Goal: Task Accomplishment & Management: Complete application form

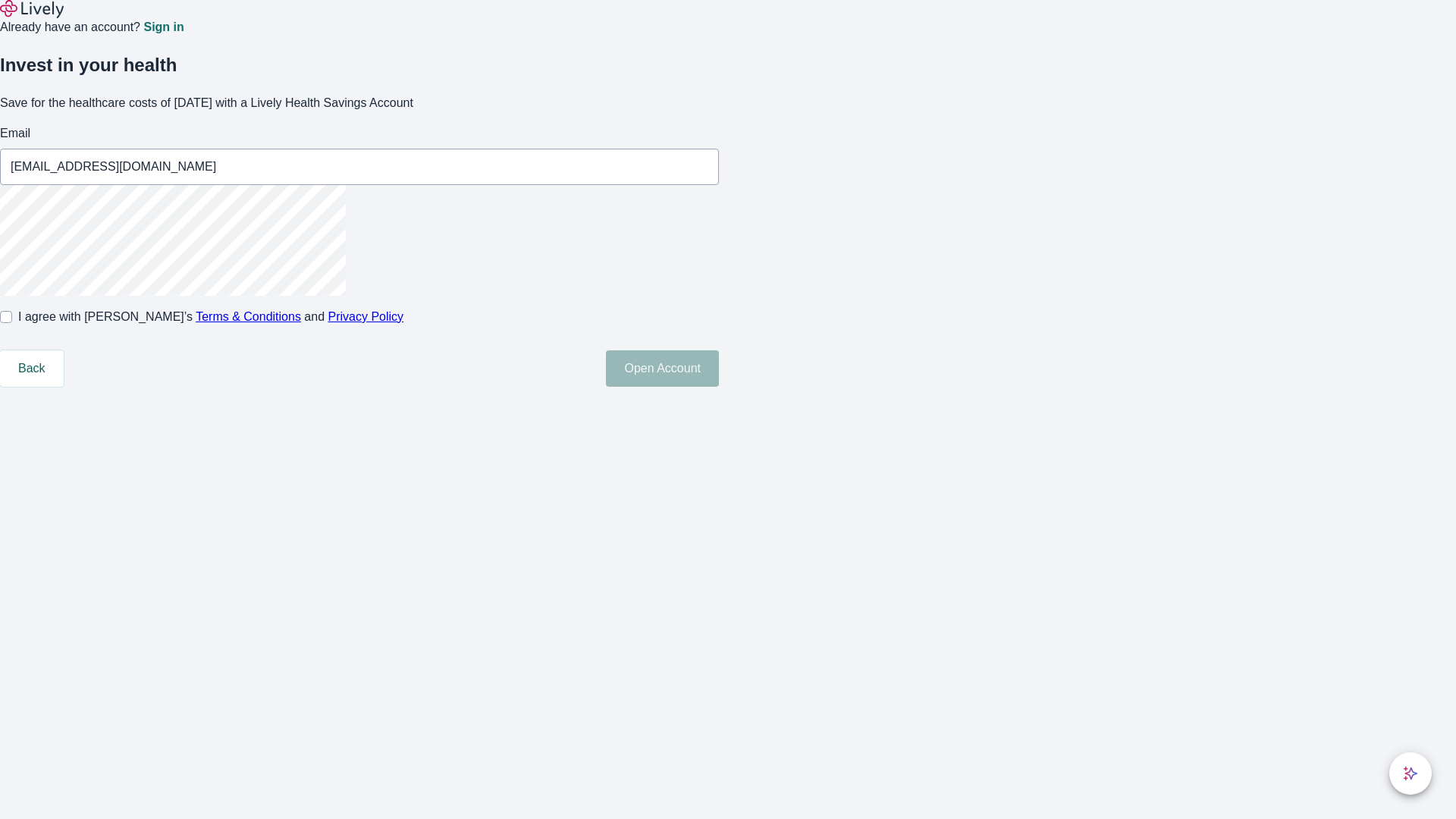
click at [12, 323] on input "I agree with Lively’s Terms & Conditions and Privacy Policy" at bounding box center [6, 317] width 12 height 12
checkbox input "true"
click at [719, 387] on button "Open Account" at bounding box center [662, 368] width 113 height 36
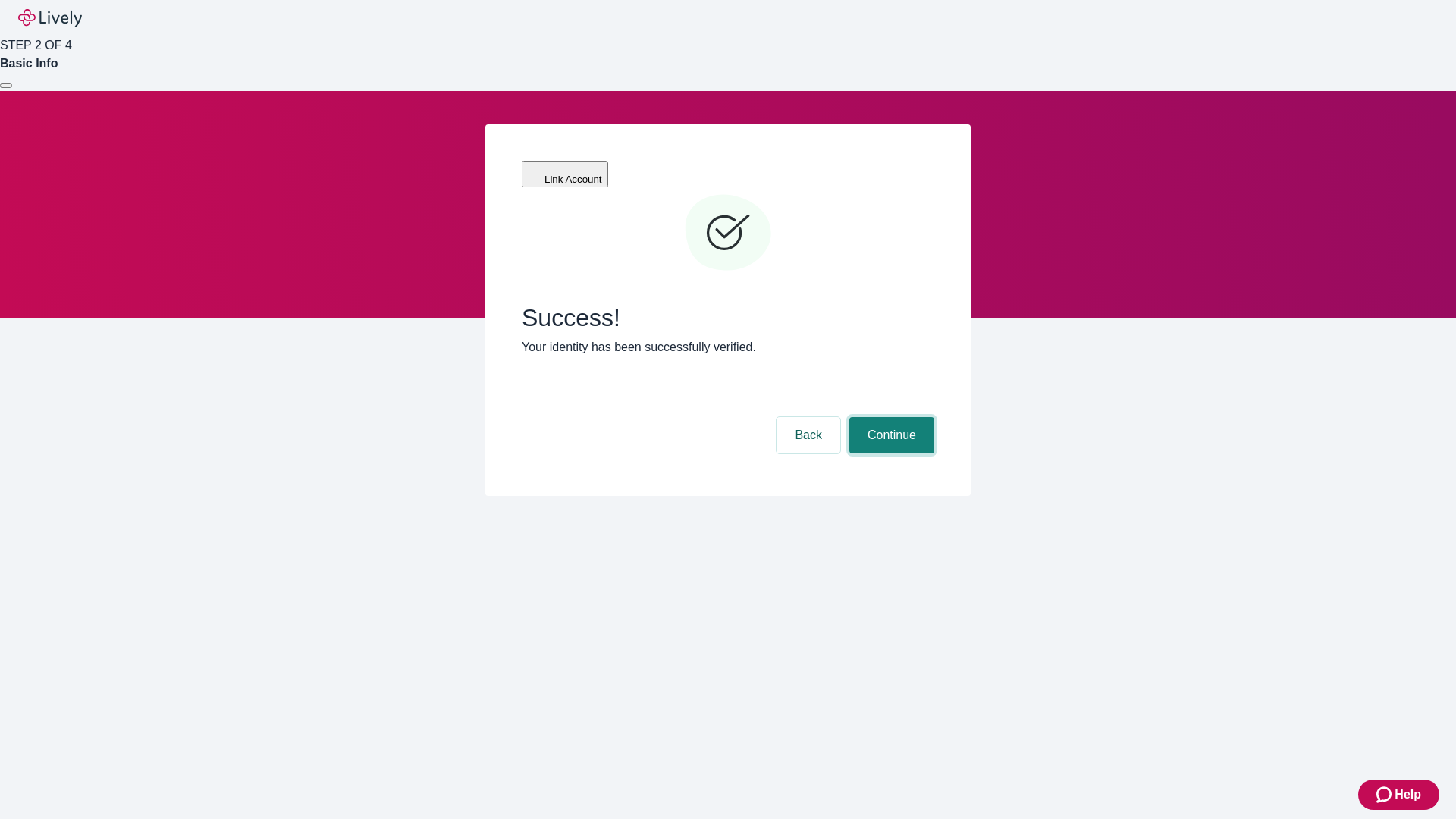
click at [889, 418] on button "Continue" at bounding box center [891, 436] width 85 height 36
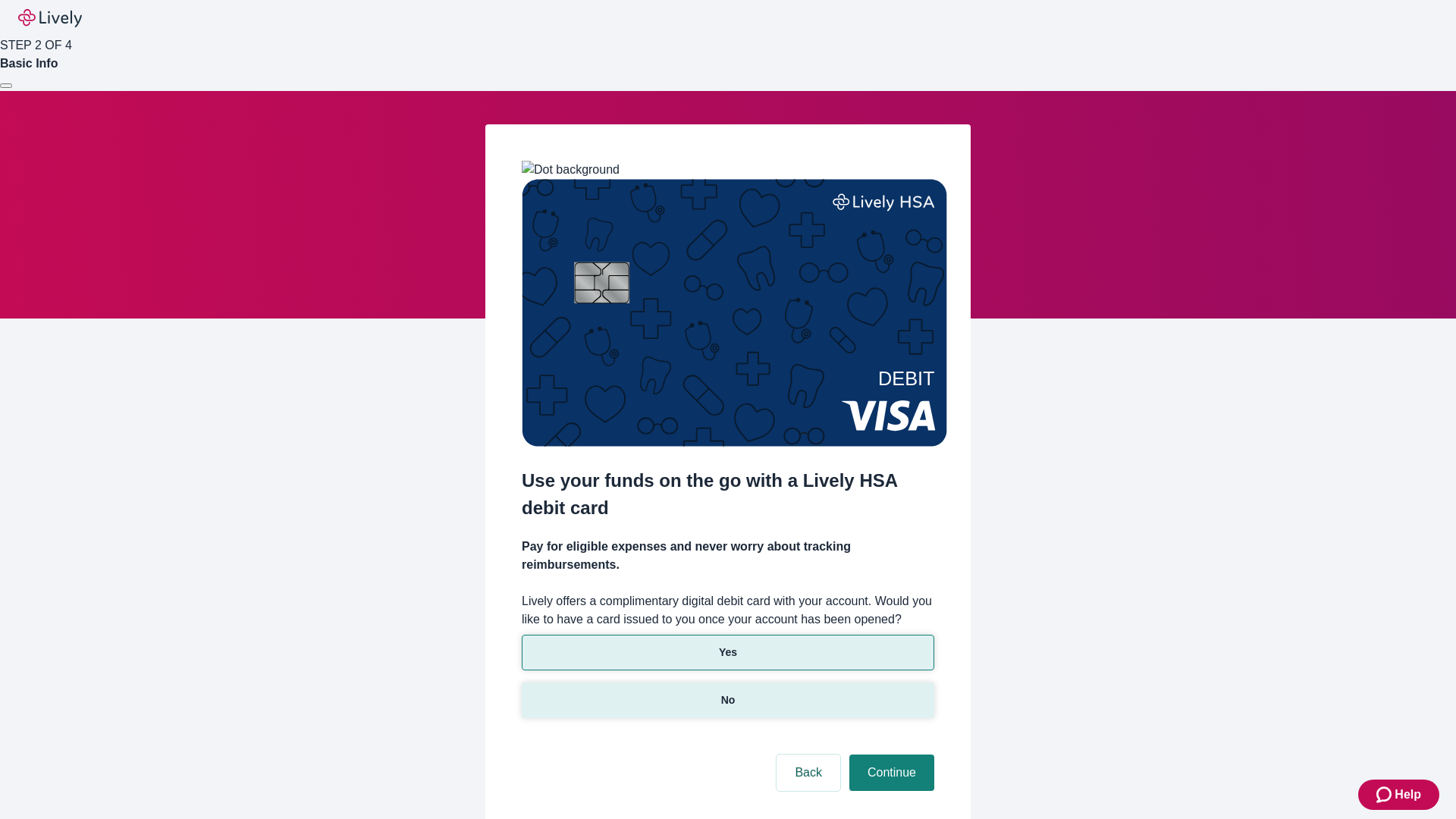
click at [728, 692] on p "No" at bounding box center [728, 700] width 14 height 16
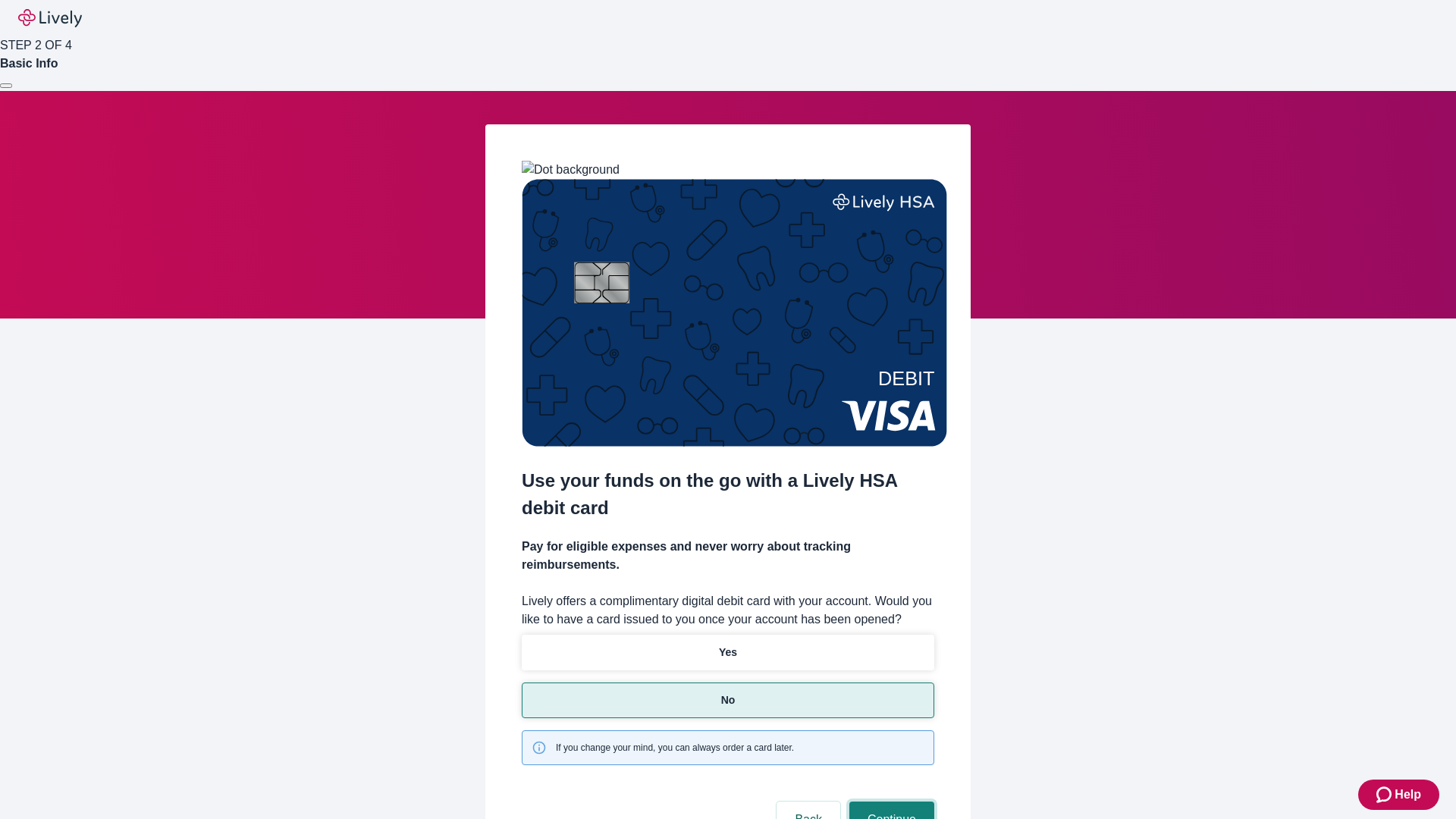
click at [889, 802] on button "Continue" at bounding box center [891, 820] width 85 height 36
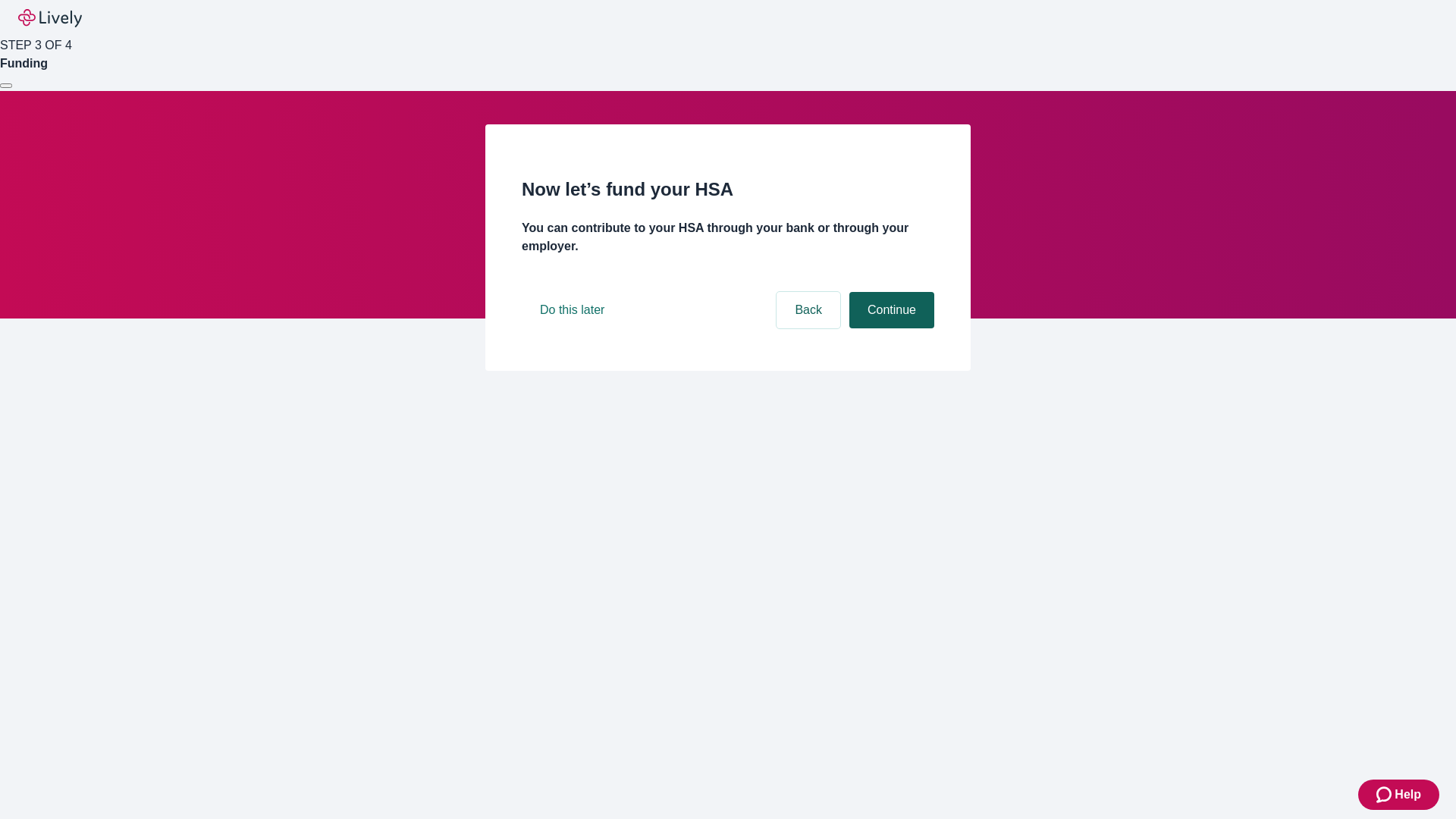
click at [889, 328] on button "Continue" at bounding box center [891, 310] width 85 height 36
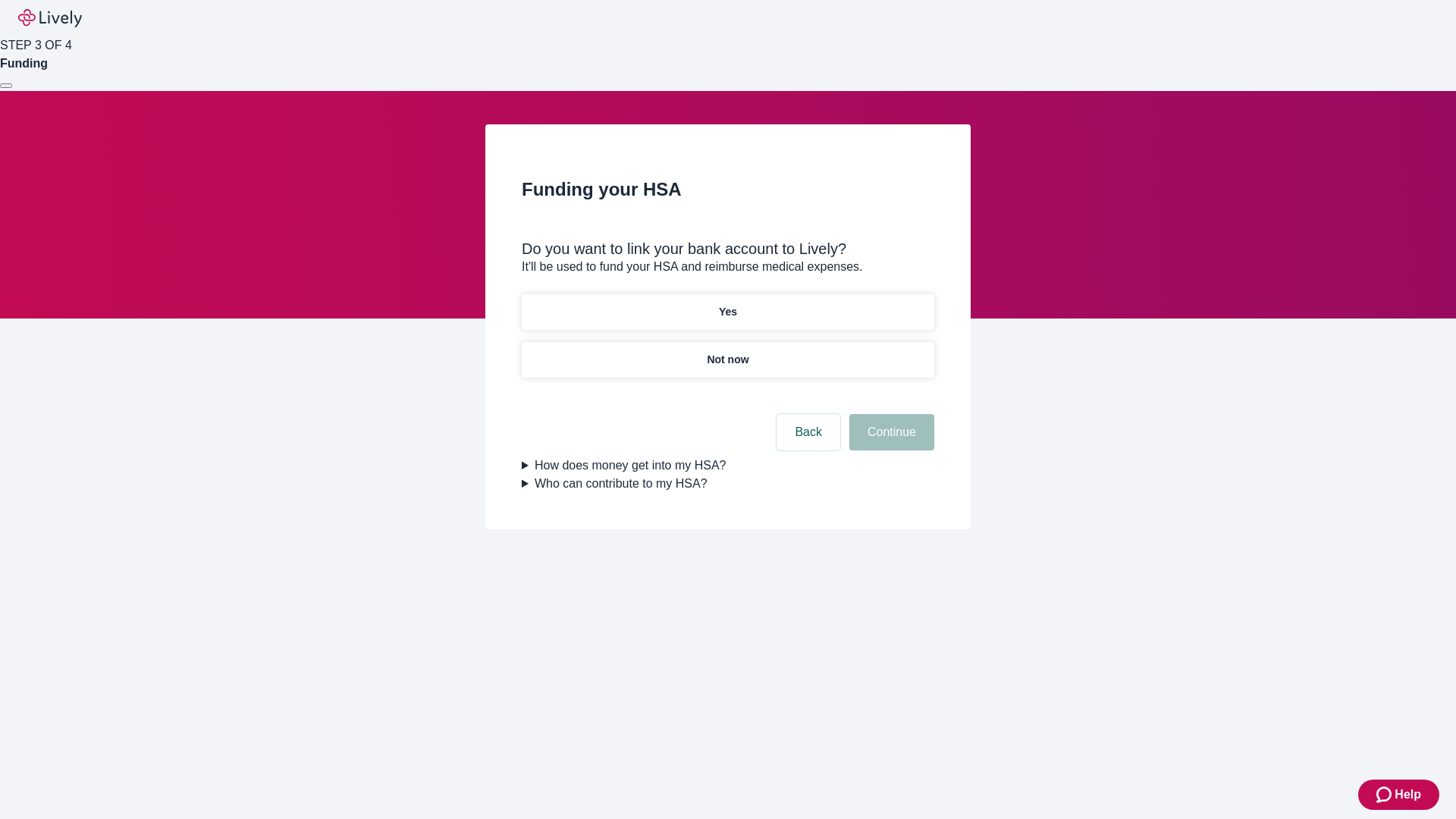
click at [728, 304] on p "Yes" at bounding box center [728, 312] width 18 height 16
click at [889, 414] on button "Continue" at bounding box center [891, 432] width 85 height 36
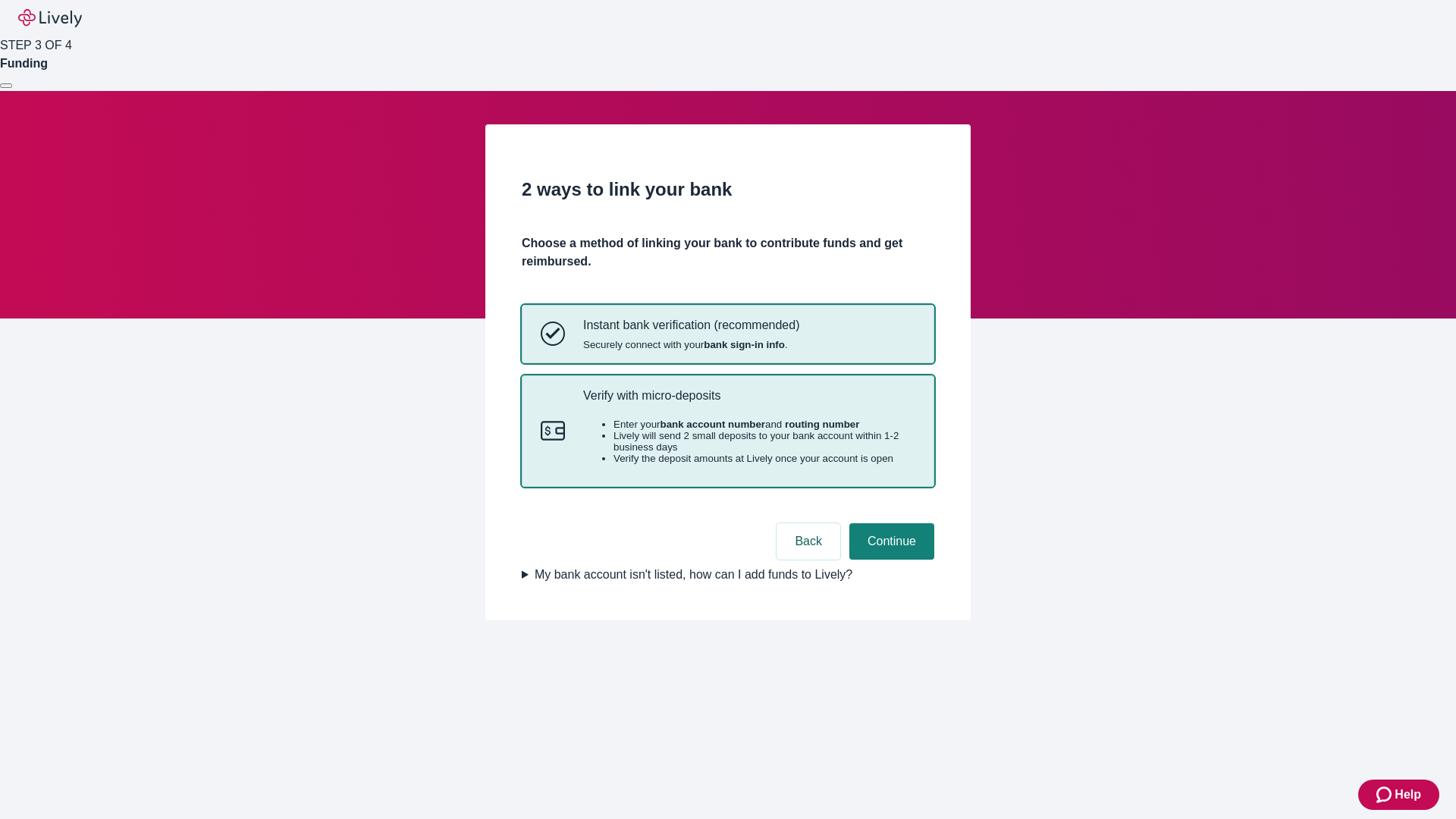
click at [748, 402] on p "Verify with micro-deposits" at bounding box center [748, 395] width 332 height 14
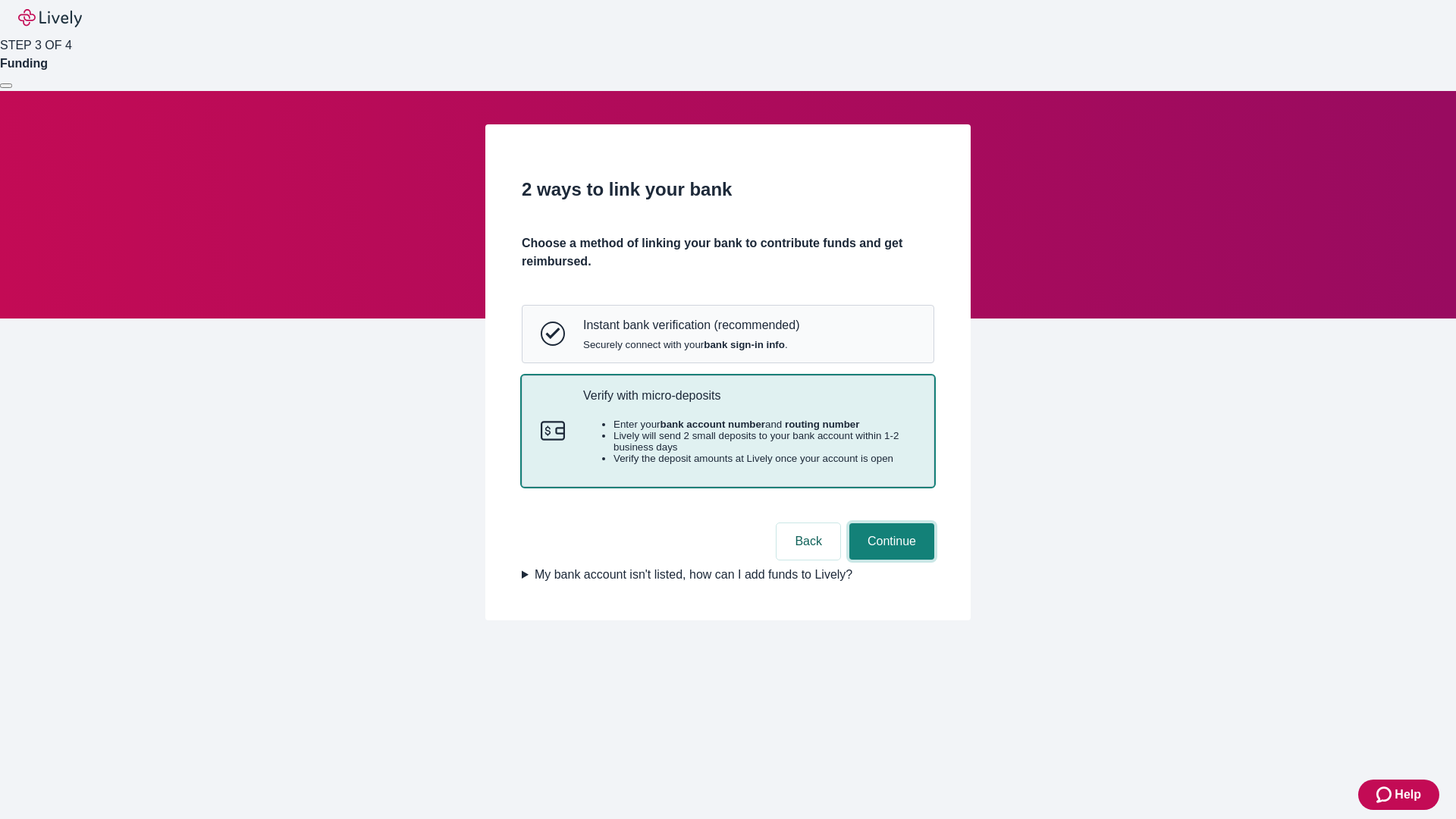
click at [889, 559] on button "Continue" at bounding box center [891, 541] width 85 height 36
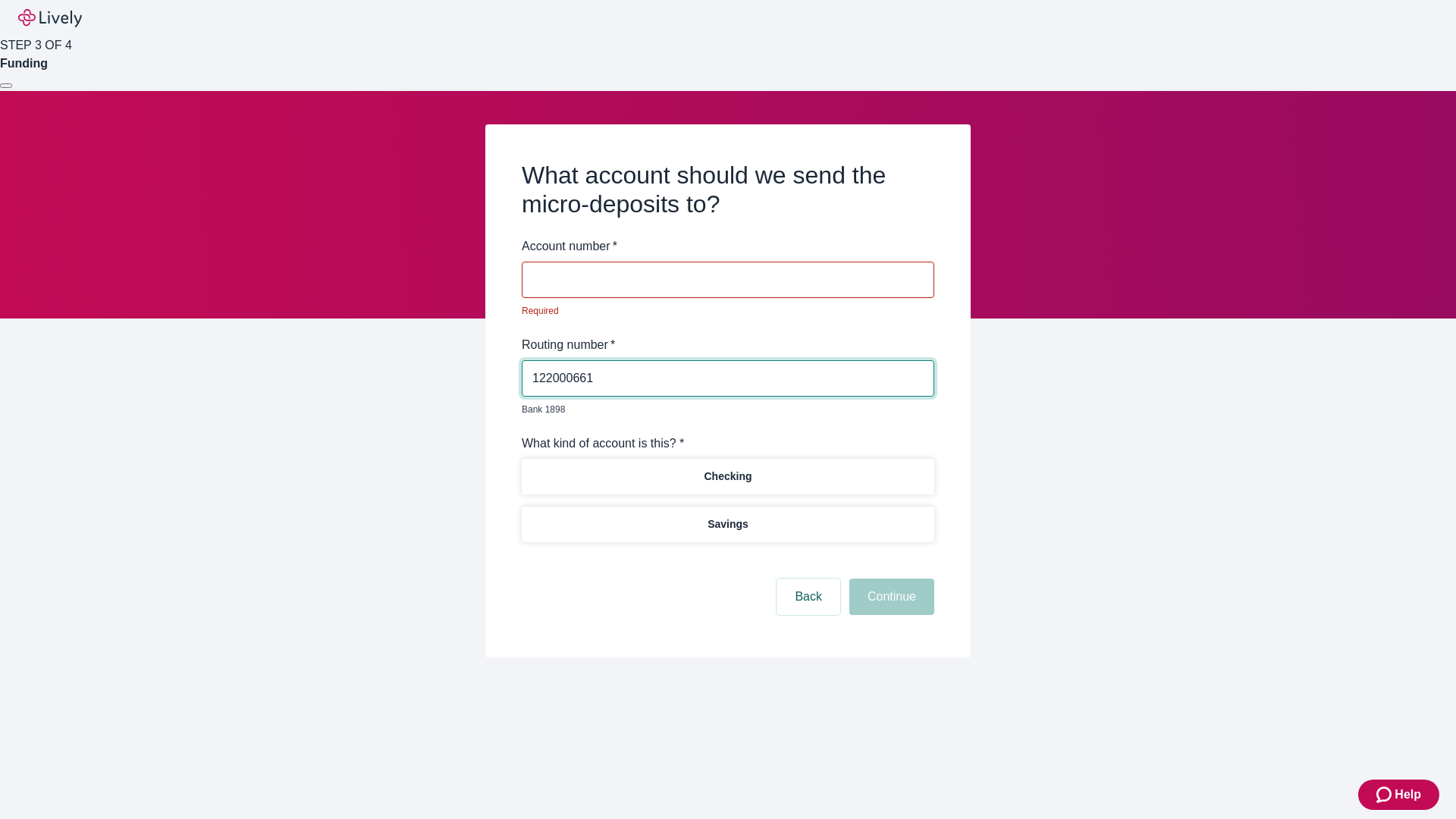
type input "122000661"
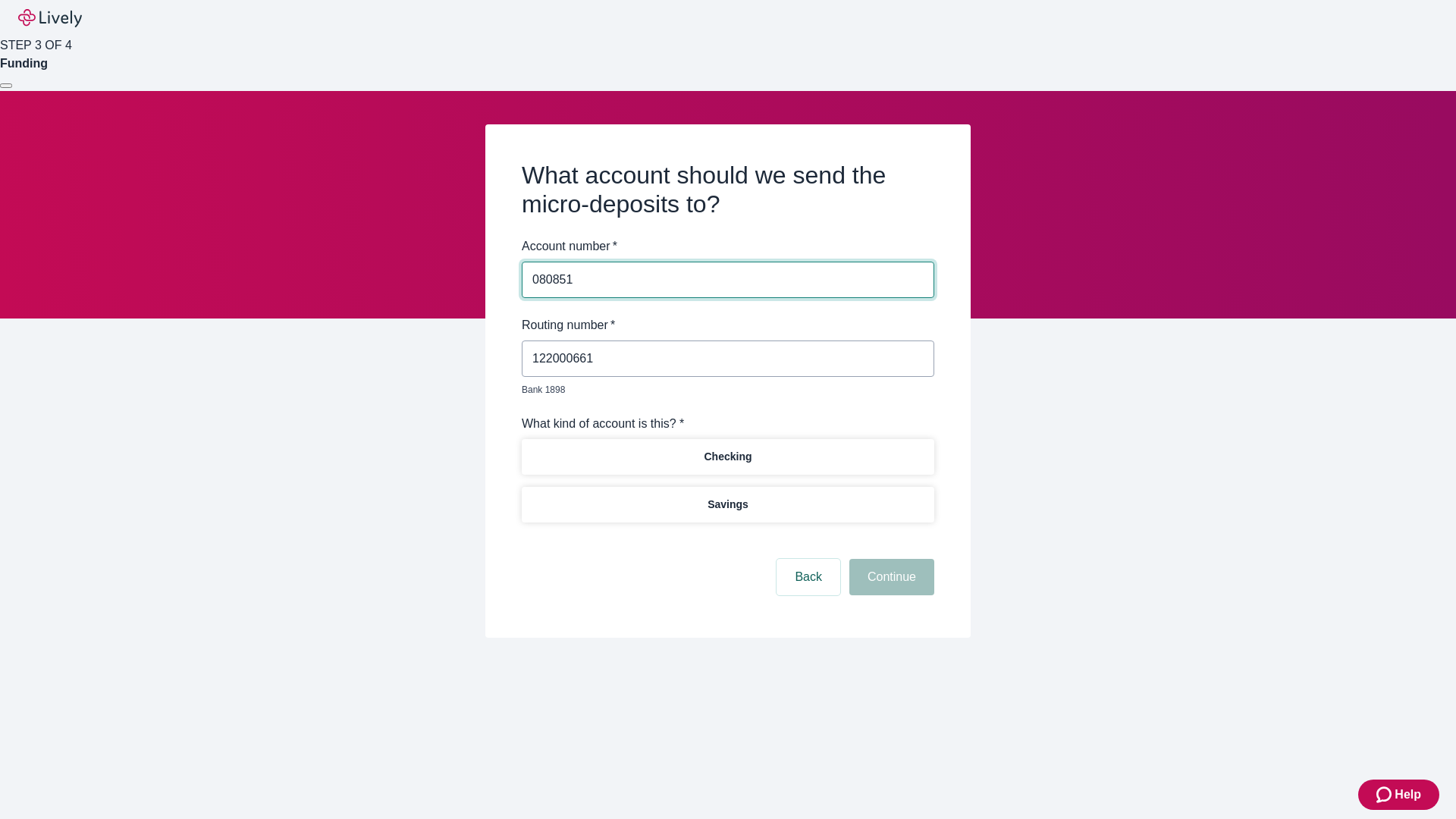
type input "080851"
click at [728, 449] on p "Checking" at bounding box center [728, 457] width 48 height 16
click at [889, 559] on button "Continue" at bounding box center [891, 577] width 85 height 36
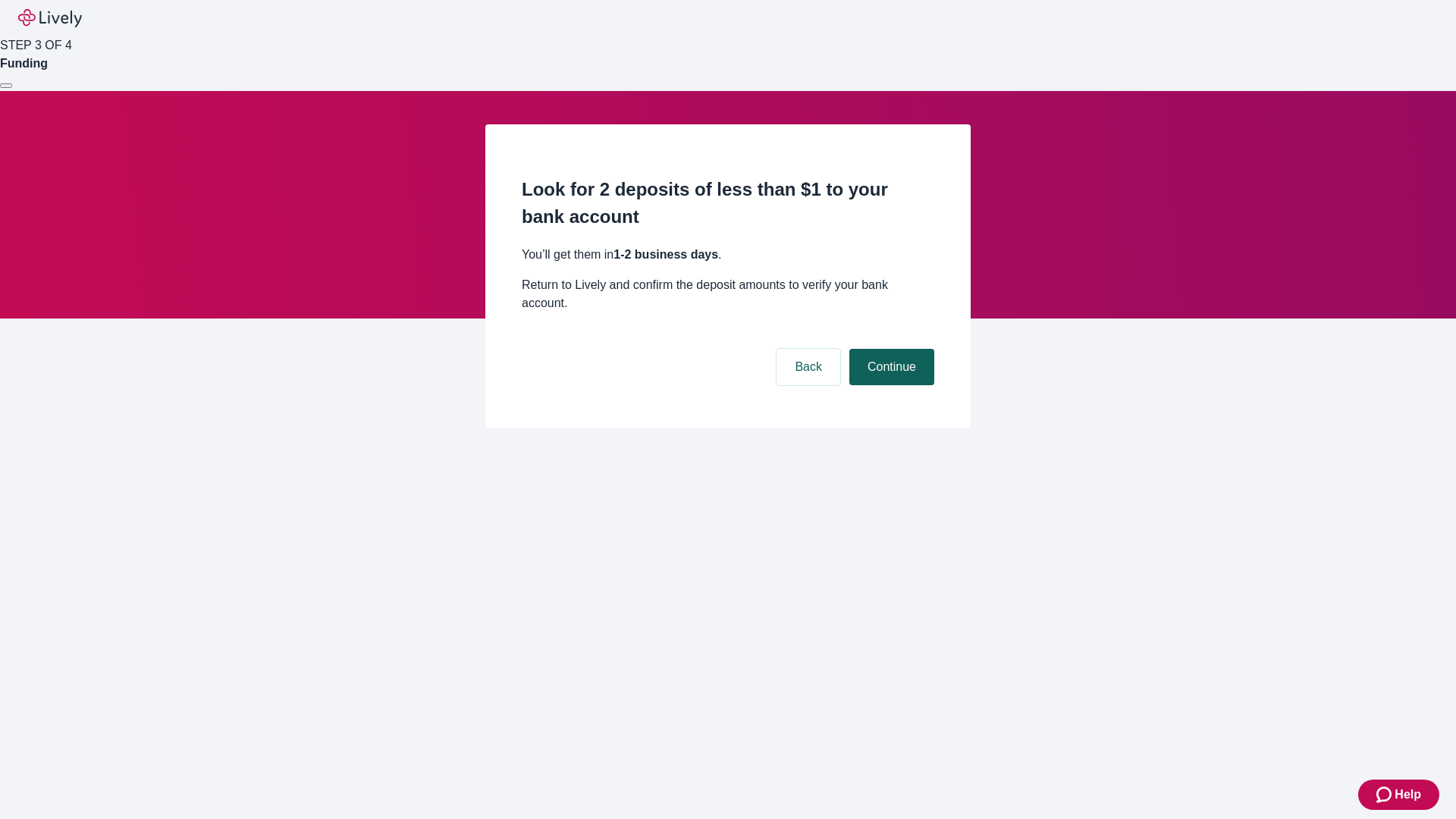
click at [889, 349] on button "Continue" at bounding box center [891, 367] width 85 height 36
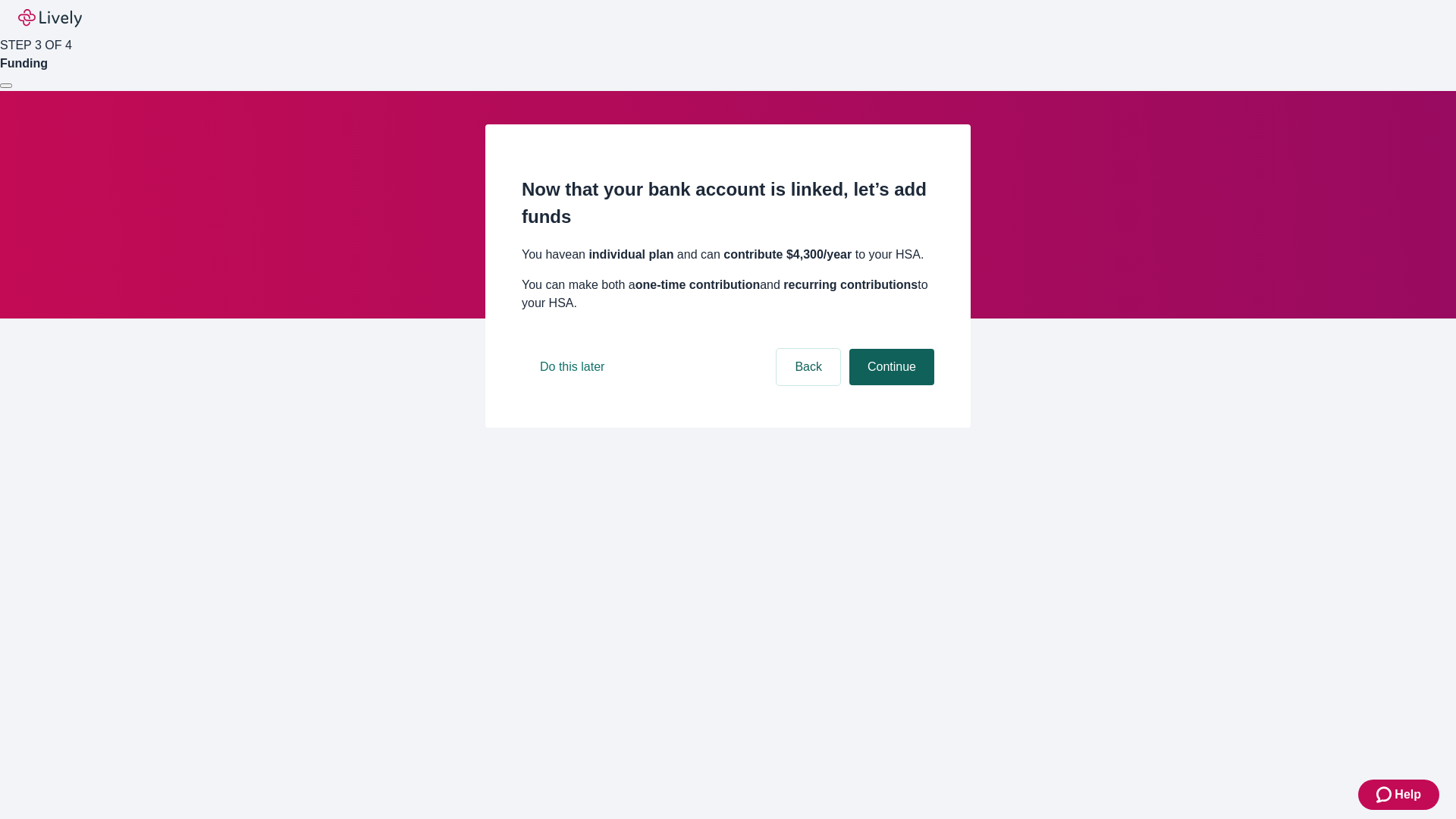
click at [889, 385] on button "Continue" at bounding box center [891, 367] width 85 height 36
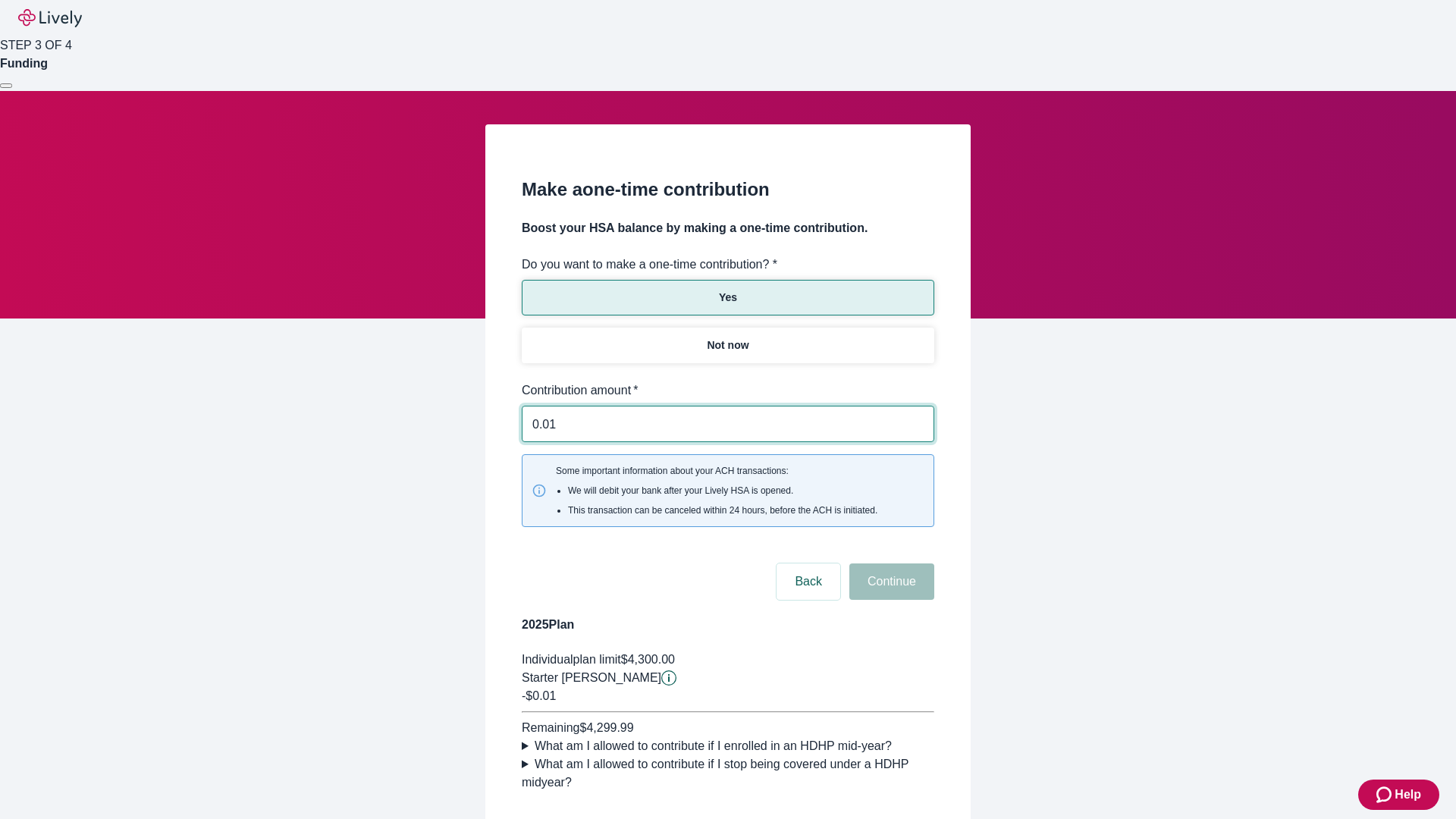
type input "0.01"
click at [889, 563] on button "Continue" at bounding box center [891, 581] width 85 height 36
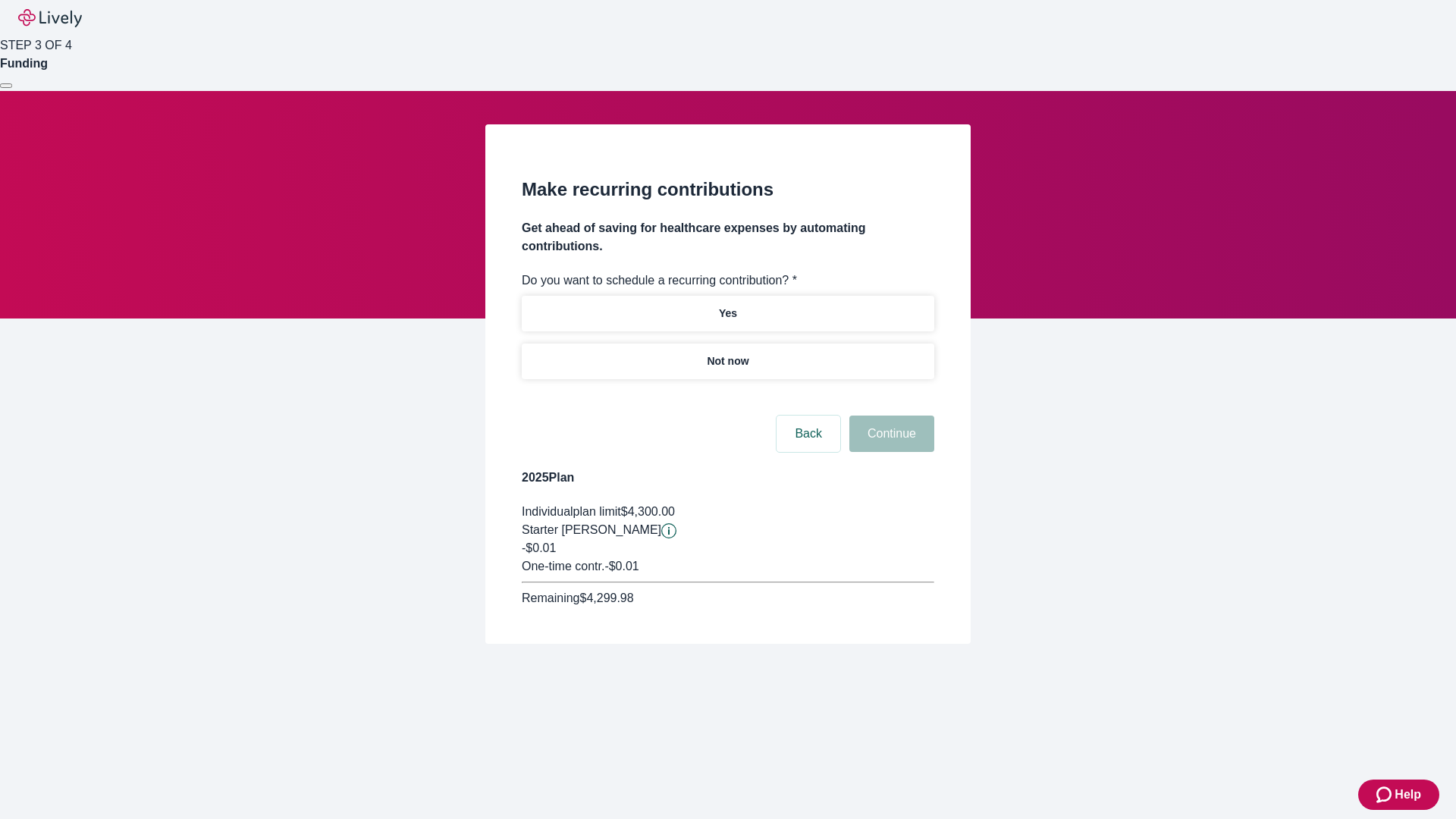
click at [728, 354] on p "Not now" at bounding box center [728, 361] width 42 height 16
click at [889, 416] on button "Continue" at bounding box center [891, 434] width 85 height 36
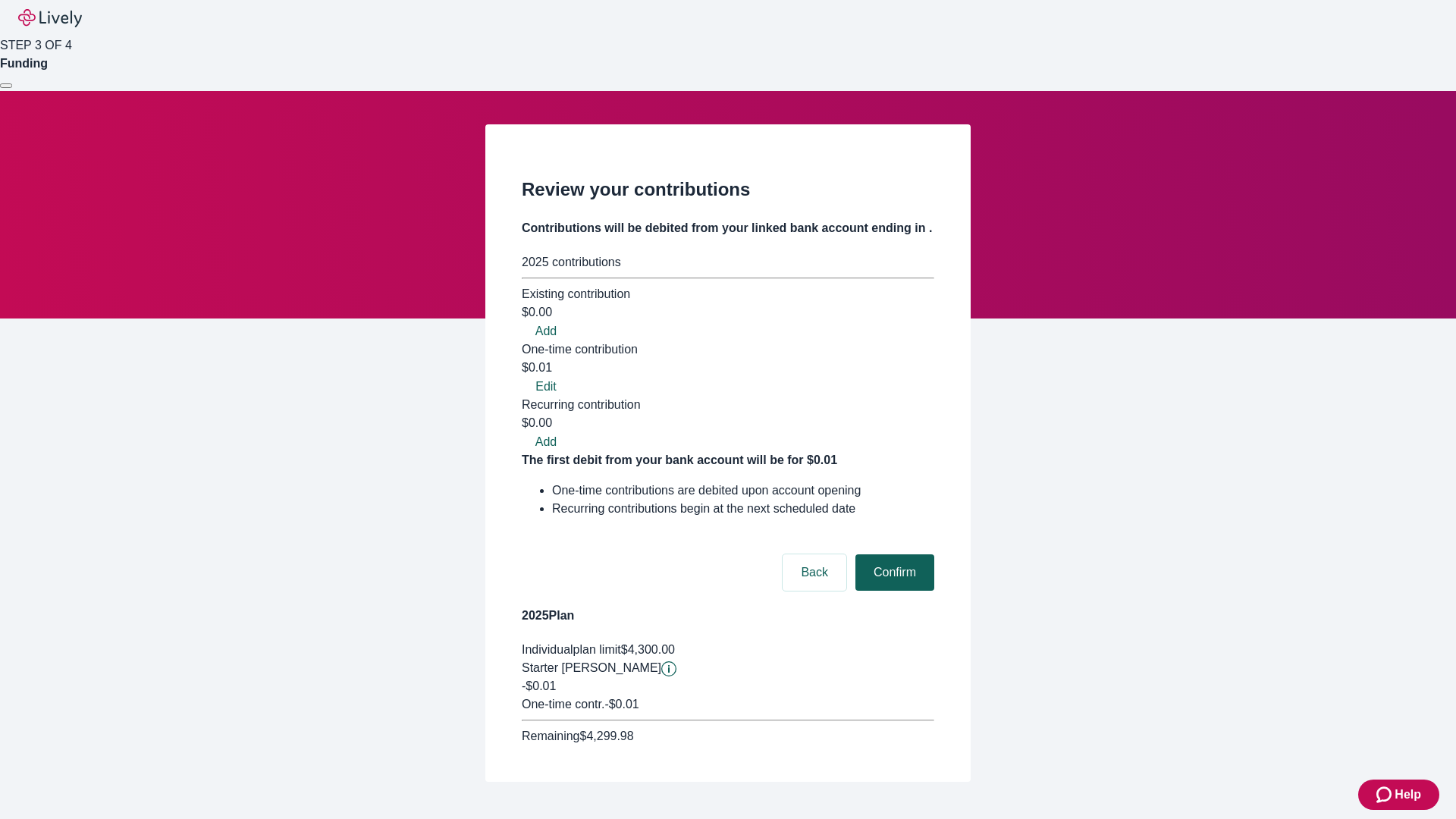
click at [893, 555] on button "Confirm" at bounding box center [894, 573] width 79 height 36
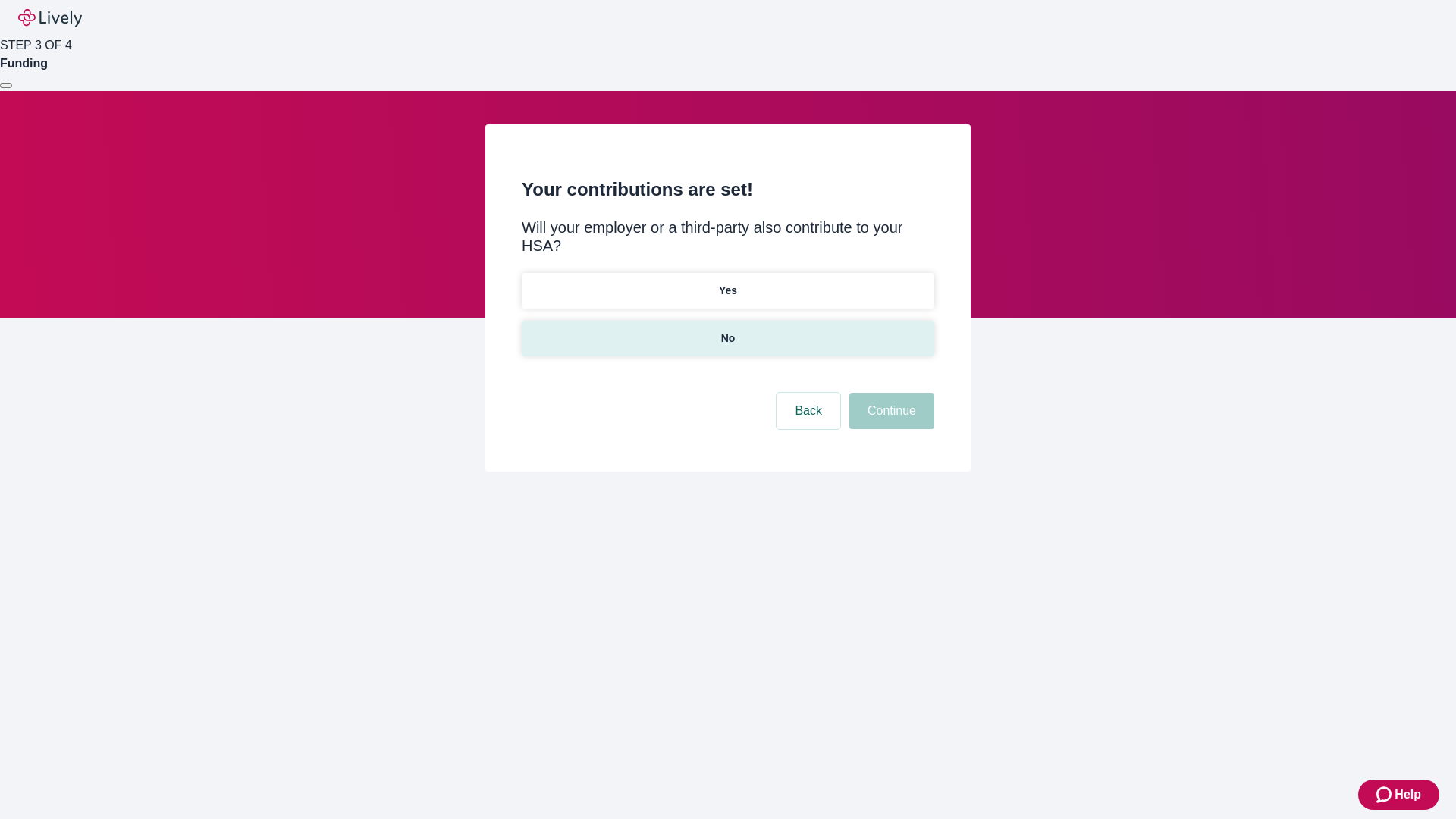
click at [728, 331] on p "No" at bounding box center [728, 339] width 14 height 16
click at [889, 393] on button "Continue" at bounding box center [891, 411] width 85 height 36
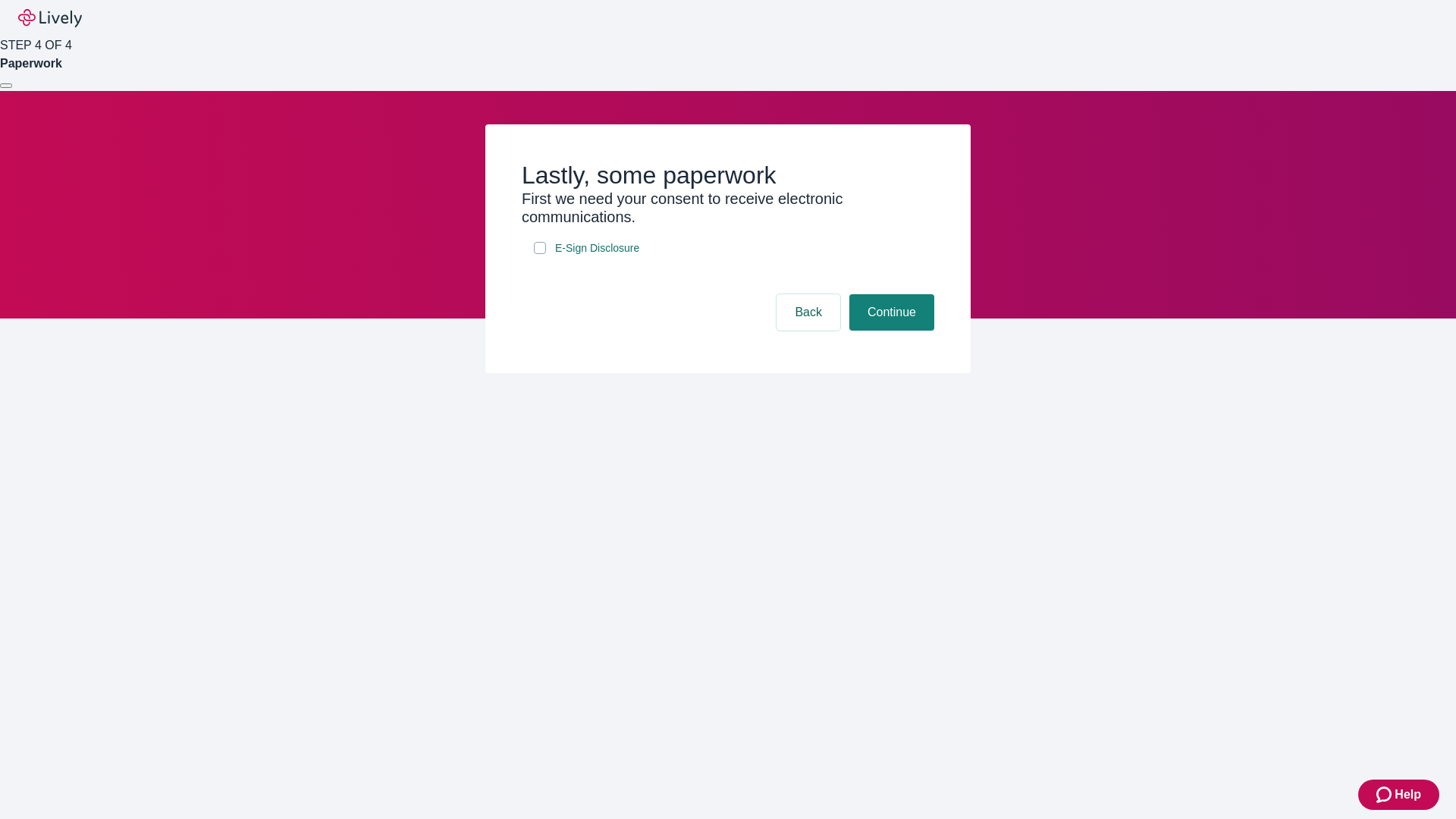
click at [540, 254] on input "E-Sign Disclosure" at bounding box center [539, 247] width 12 height 12
checkbox input "true"
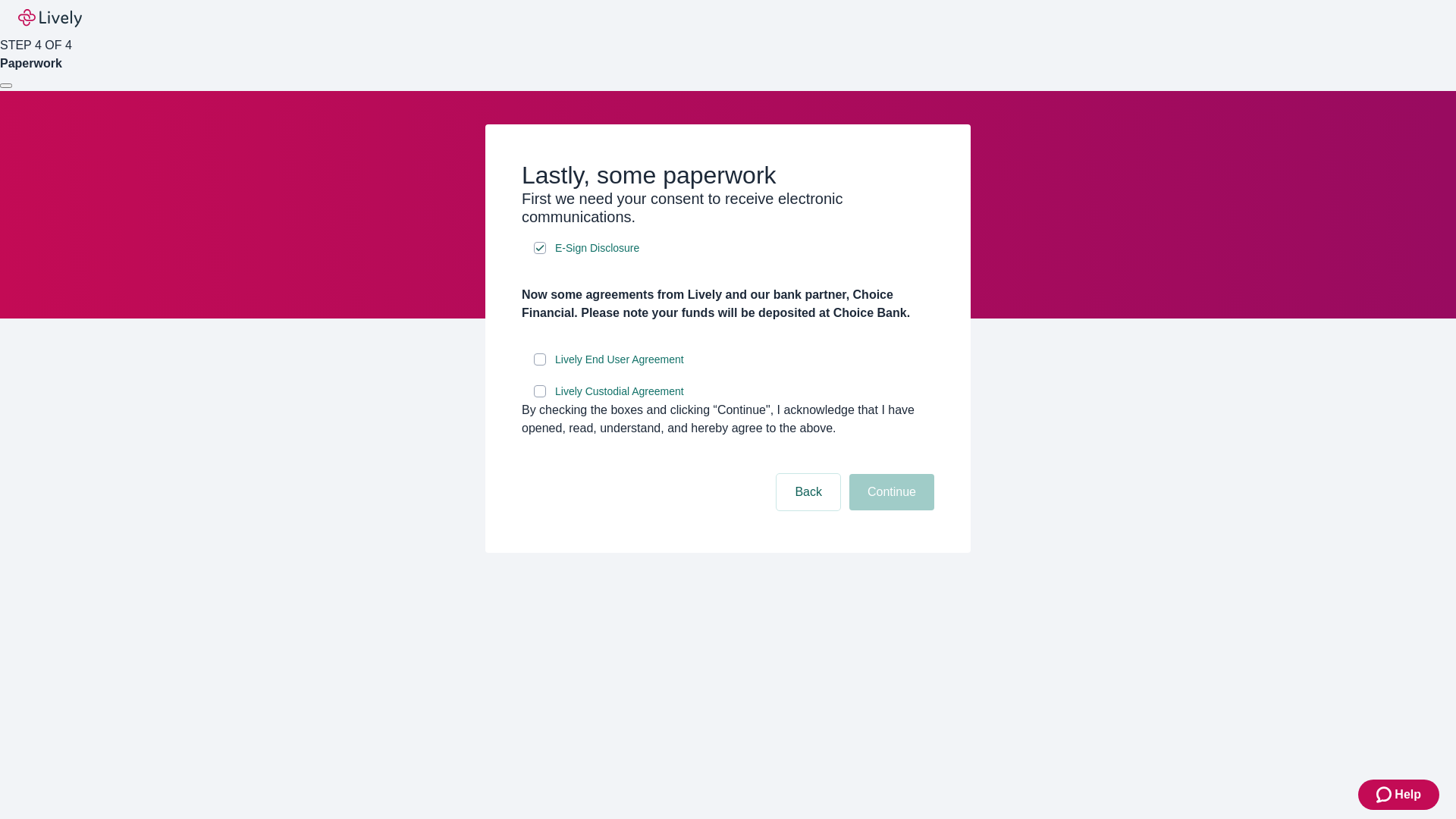
click at [540, 365] on input "Lively End User Agreement" at bounding box center [539, 360] width 12 height 12
checkbox input "true"
click at [540, 398] on input "Lively Custodial Agreement" at bounding box center [539, 391] width 12 height 12
checkbox input "true"
click at [889, 511] on button "Continue" at bounding box center [891, 492] width 85 height 36
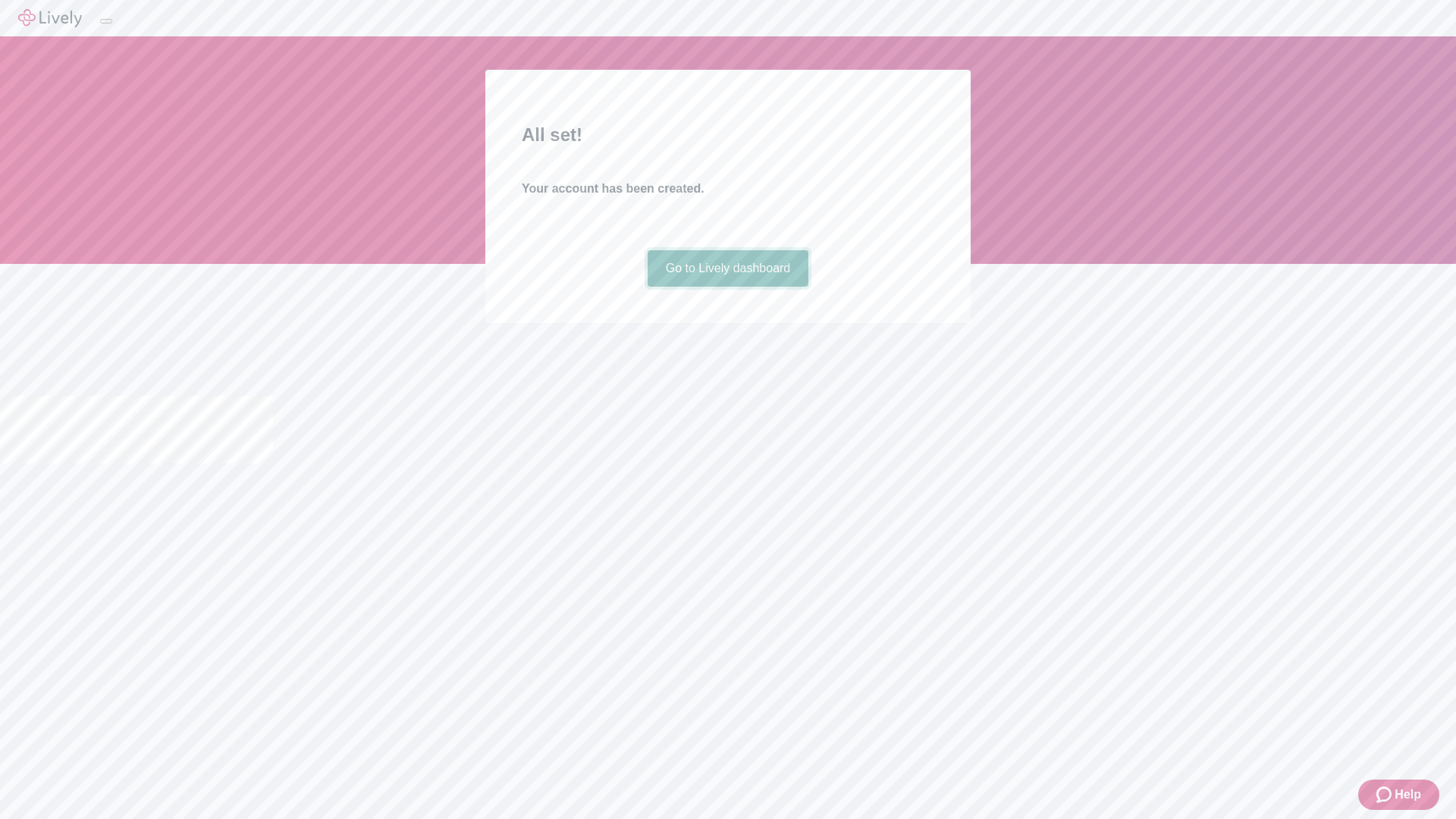
click at [728, 286] on link "Go to Lively dashboard" at bounding box center [728, 268] width 162 height 36
